Goal: Transaction & Acquisition: Purchase product/service

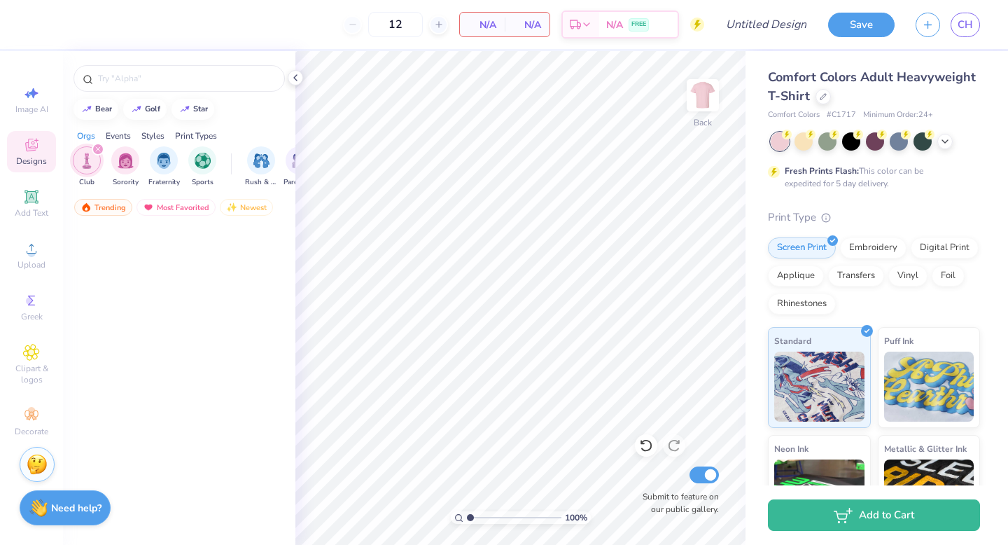
scroll to position [10831, 0]
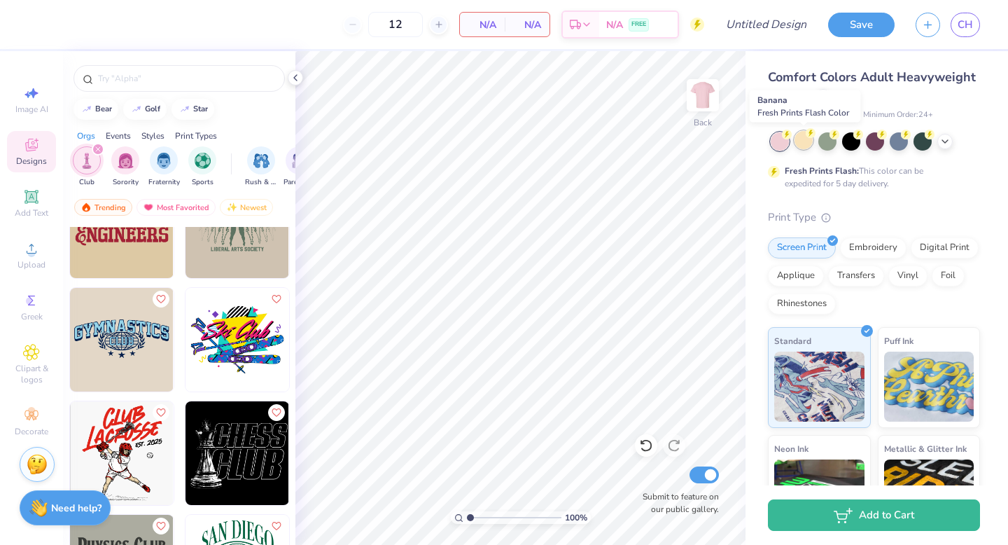
click at [806, 144] on div at bounding box center [804, 140] width 18 height 18
click at [871, 144] on div at bounding box center [875, 140] width 18 height 18
click at [294, 82] on icon at bounding box center [295, 77] width 11 height 11
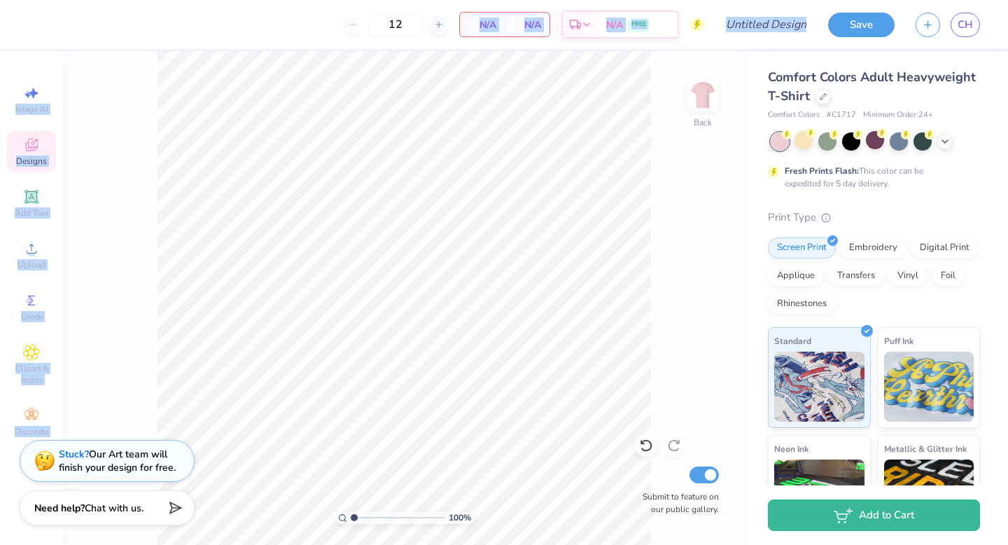
click at [533, 370] on div "12 N/A Per Item N/A Total Est. Delivery N/A FREE Design Title Save CH Image AI …" at bounding box center [504, 272] width 1008 height 545
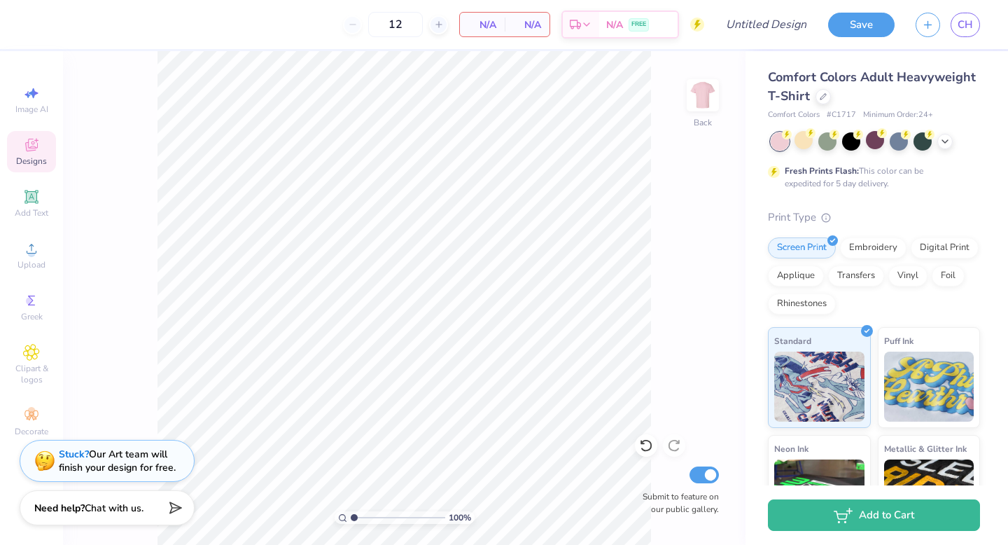
click at [693, 211] on div "100 % Back Submit to feature on our public gallery." at bounding box center [404, 298] width 683 height 494
click at [279, 207] on div "100 % Back Submit to feature on our public gallery." at bounding box center [404, 298] width 683 height 494
click at [664, 156] on div "100 % Back Submit to feature on our public gallery." at bounding box center [404, 298] width 683 height 494
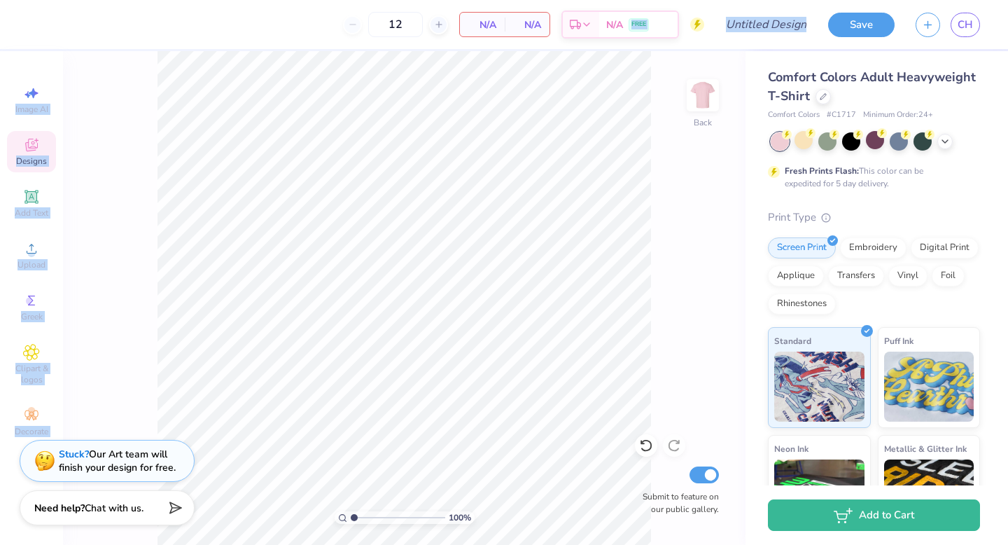
click at [492, 173] on div "12 N/A Per Item N/A Total Est. Delivery N/A FREE Design Title Save CH Image AI …" at bounding box center [504, 272] width 1008 height 545
click at [139, 155] on div "100 % Back Submit to feature on our public gallery." at bounding box center [404, 298] width 683 height 494
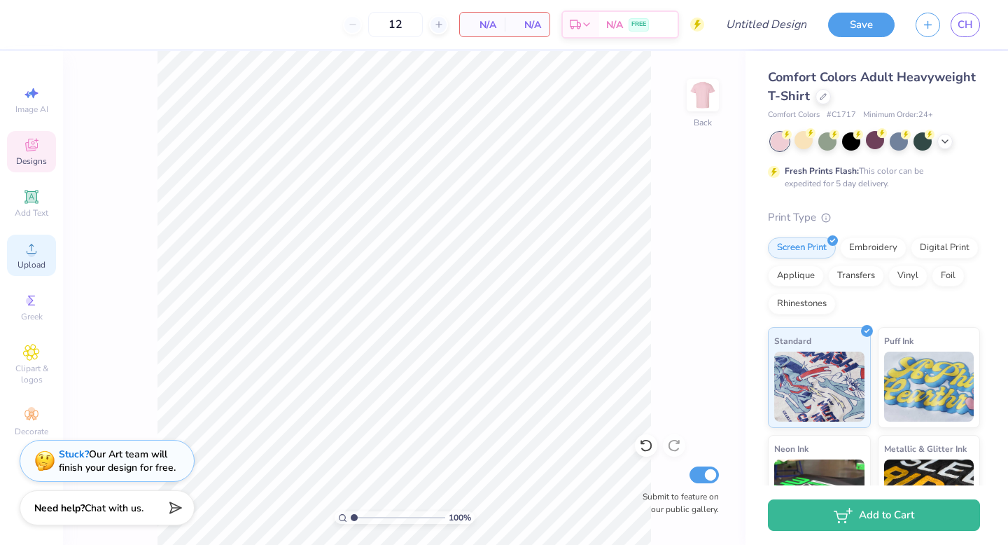
click at [37, 254] on icon at bounding box center [31, 248] width 17 height 17
click at [848, 27] on button "Save" at bounding box center [861, 23] width 67 height 25
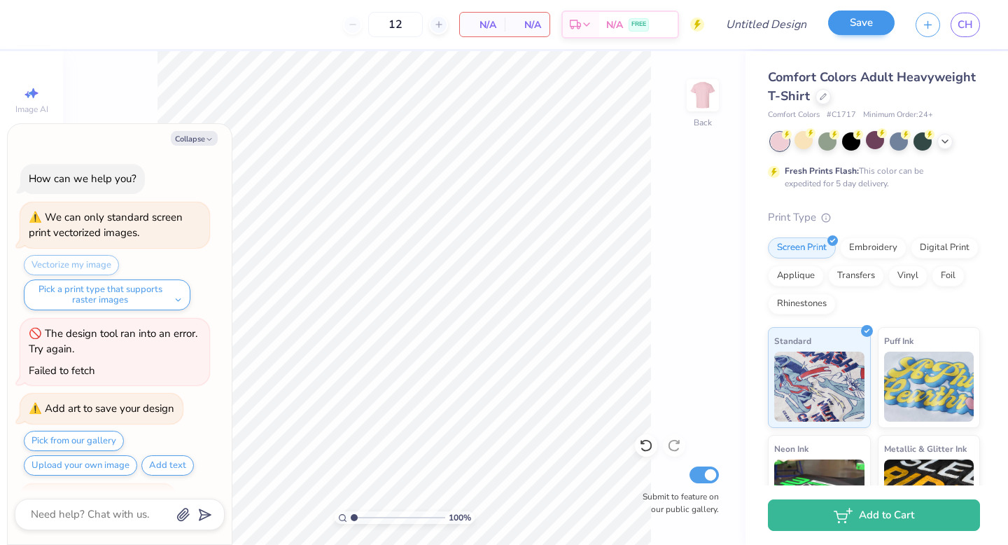
scroll to position [33, 0]
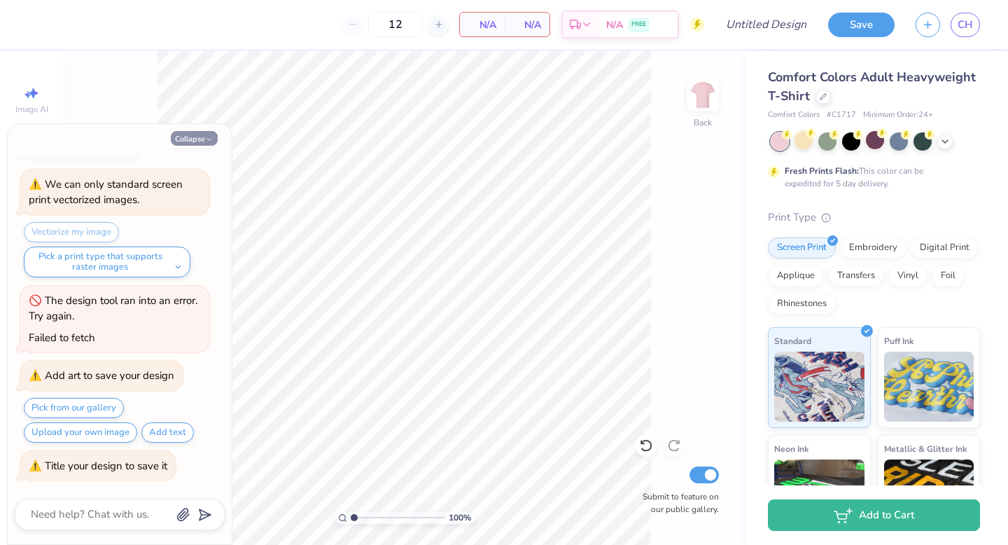
click at [207, 137] on icon "button" at bounding box center [209, 139] width 8 height 8
type textarea "x"
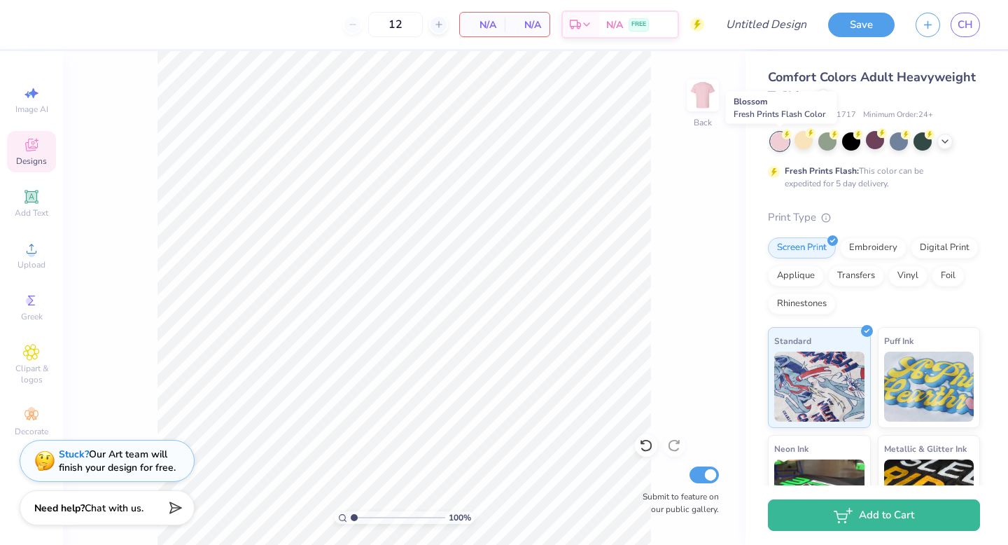
click at [774, 141] on div at bounding box center [780, 141] width 18 height 18
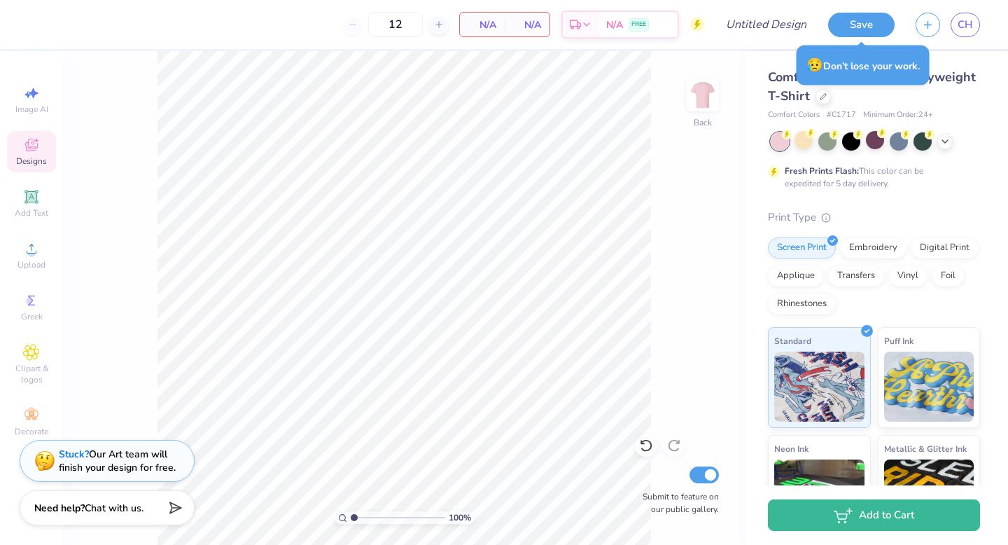
click at [874, 97] on div "Comfort Colors Adult Heavyweight T-Shirt" at bounding box center [874, 87] width 212 height 38
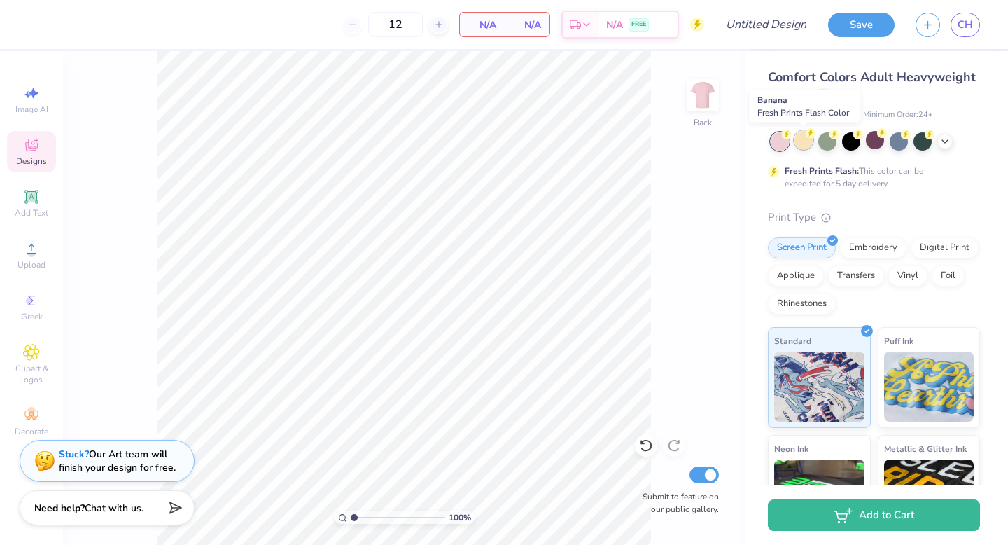
click at [804, 149] on div at bounding box center [804, 140] width 18 height 18
